Goal: Information Seeking & Learning: Compare options

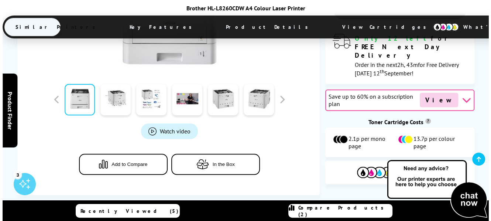
scroll to position [375, 0]
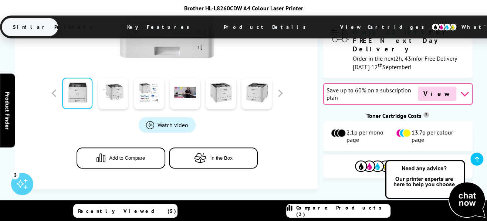
click at [126, 155] on span "Add to Compare" at bounding box center [127, 158] width 36 height 6
click at [340, 211] on span "Compare Products (3)" at bounding box center [343, 210] width 94 height 13
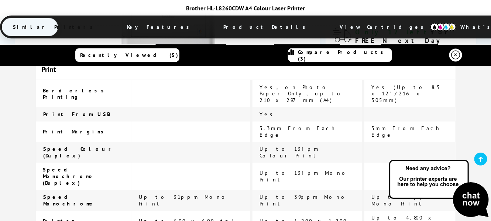
scroll to position [0, 0]
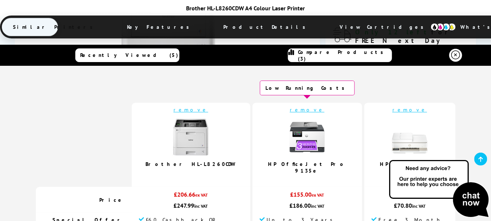
click at [204, 110] on link "remove" at bounding box center [191, 109] width 35 height 7
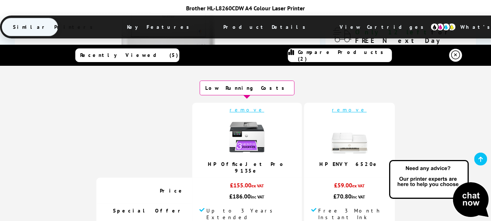
click at [353, 183] on span "ex VAT" at bounding box center [359, 186] width 13 height 6
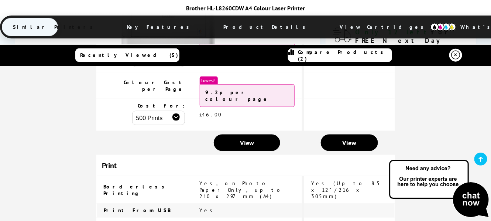
scroll to position [299, 0]
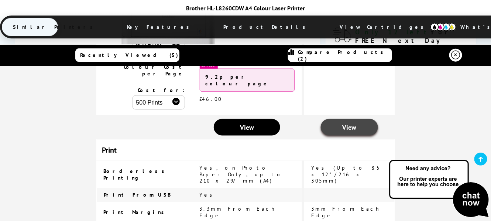
click at [330, 119] on link "View" at bounding box center [349, 127] width 57 height 17
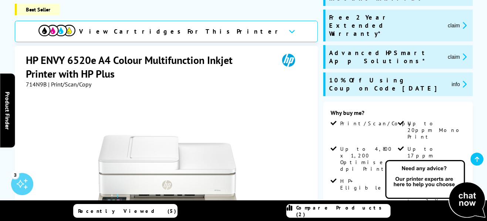
scroll to position [118, 0]
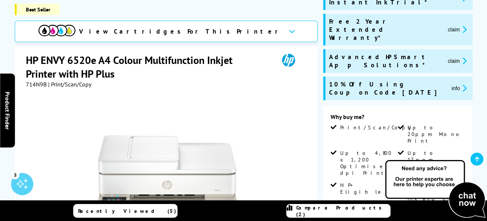
click at [228, 32] on div "View Cartridges For This Printer" at bounding box center [166, 31] width 303 height 21
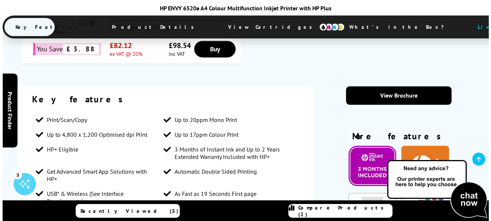
scroll to position [650, 0]
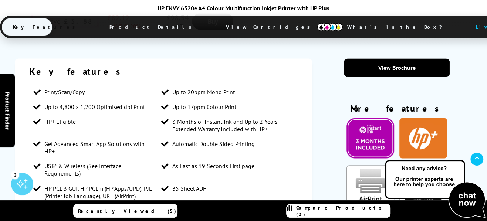
click at [344, 209] on span "Compare Products (2)" at bounding box center [343, 210] width 94 height 13
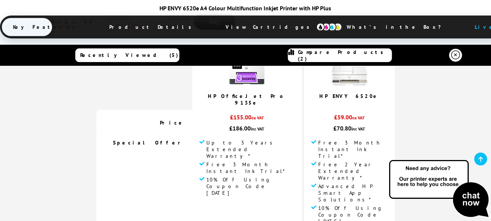
scroll to position [0, 0]
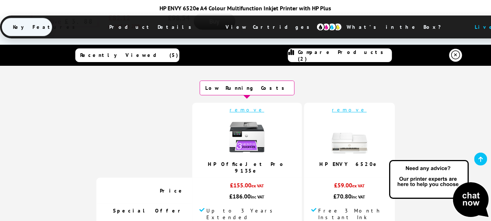
click at [321, 164] on link "HP ENVY 6520e" at bounding box center [350, 164] width 60 height 7
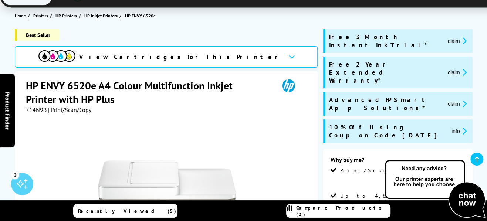
scroll to position [64, 0]
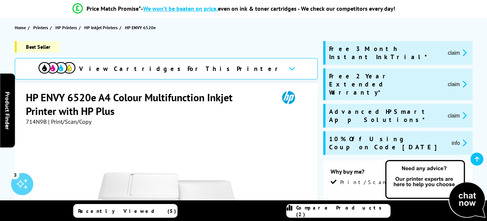
drag, startPoint x: 27, startPoint y: 117, endPoint x: 106, endPoint y: 142, distance: 82.4
click at [106, 125] on div "HP ENVY 6520e A4 Colour Multifunction Inkjet Printer with HP Plus 714N9B | Prin…" at bounding box center [167, 108] width 282 height 35
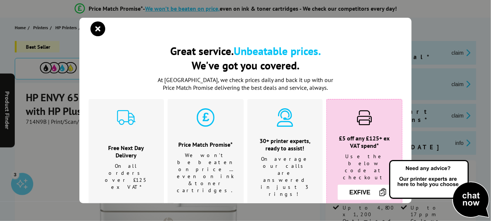
drag, startPoint x: 85, startPoint y: 132, endPoint x: 54, endPoint y: 127, distance: 31.3
click at [54, 127] on div "Great service. Unbeatable prices. We've got you covered. Great service. Unbeata…" at bounding box center [245, 110] width 491 height 221
click at [95, 34] on icon "close modal" at bounding box center [98, 28] width 15 height 15
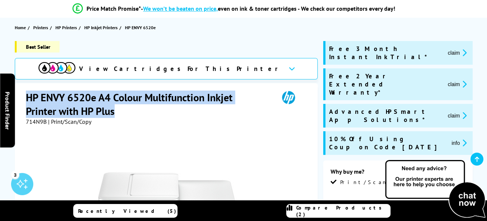
drag, startPoint x: 27, startPoint y: 116, endPoint x: 122, endPoint y: 130, distance: 96.1
click at [122, 118] on h1 "HP ENVY 6520e A4 Colour Multifunction Inkjet Printer with HP Plus" at bounding box center [148, 104] width 245 height 27
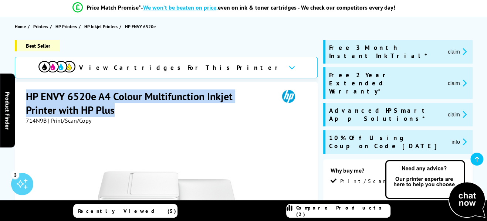
scroll to position [68, 0]
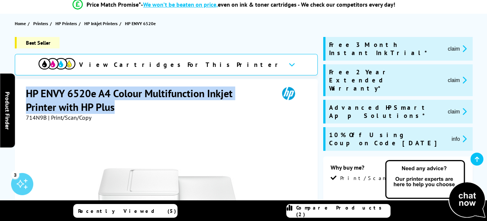
copy h1 "HP ENVY 6520e A4 Colour Multifunction Inkjet Printer with HP Plus"
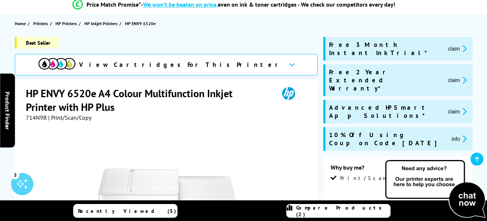
click at [249, 152] on div "10% Off Using Coupon Code [DATE]" at bounding box center [167, 204] width 282 height 167
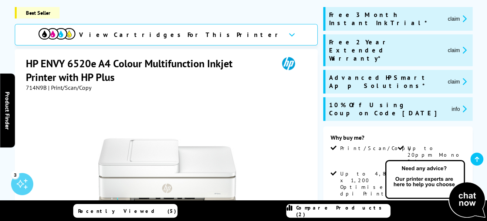
scroll to position [94, 0]
